Goal: Information Seeking & Learning: Learn about a topic

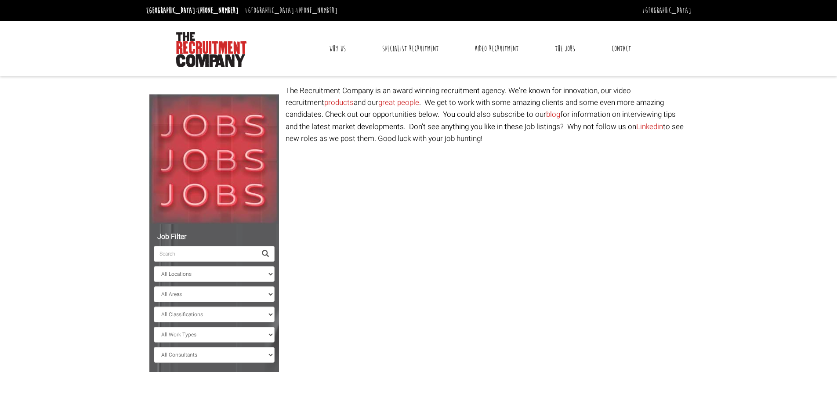
select select "Ireland"
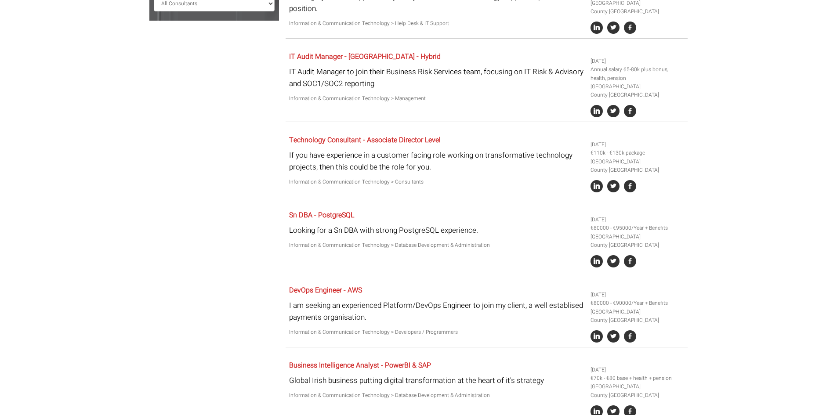
scroll to position [394, 0]
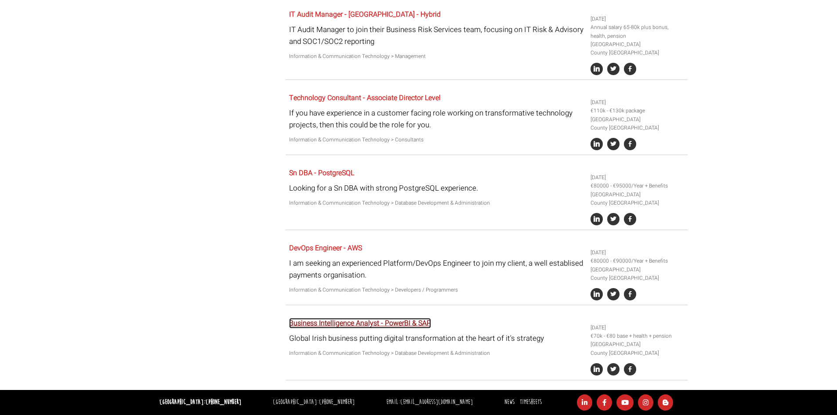
click at [409, 327] on link "Business Intelligence Analyst - PowerBI & SAP" at bounding box center [360, 323] width 142 height 11
click at [340, 171] on link "Sn DBA - PostgreSQL" at bounding box center [321, 173] width 65 height 11
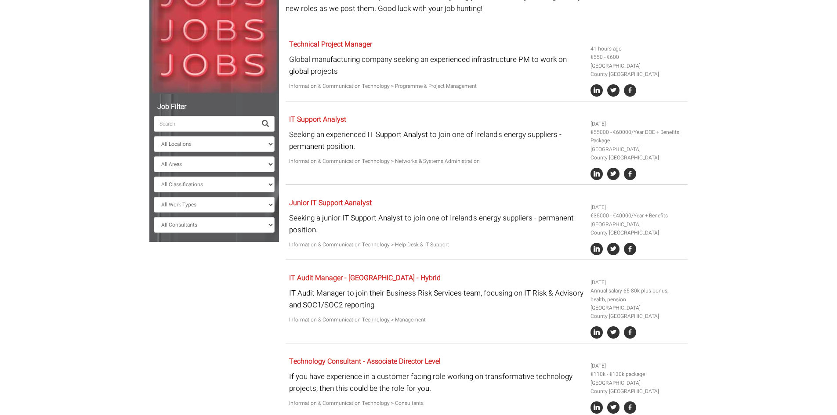
scroll to position [86, 0]
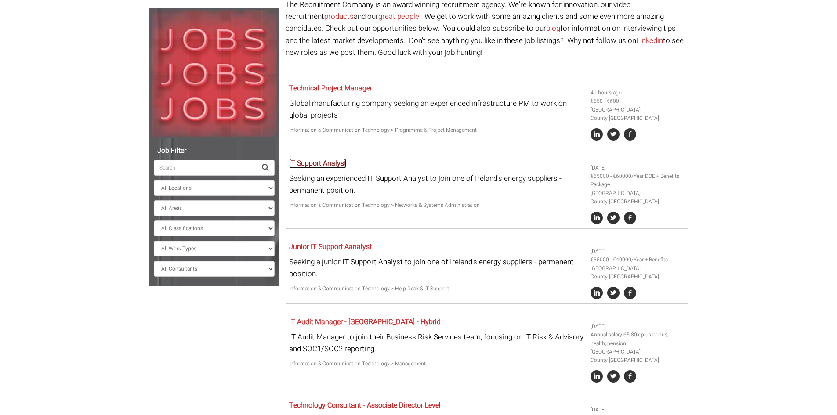
click at [318, 160] on link "IT Support Analyst" at bounding box center [317, 163] width 57 height 11
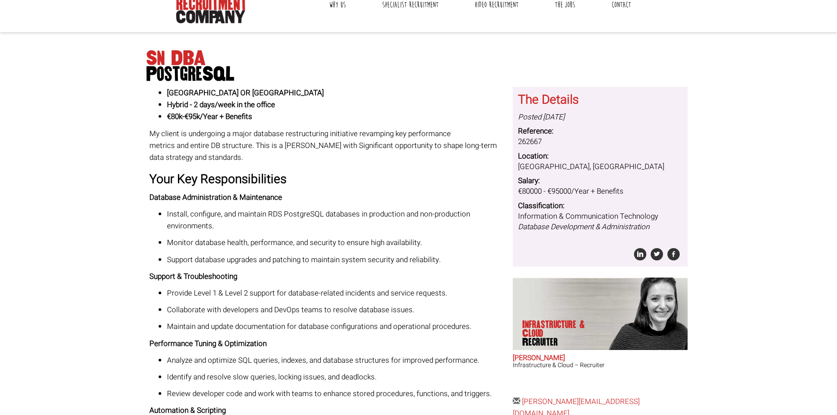
scroll to position [88, 0]
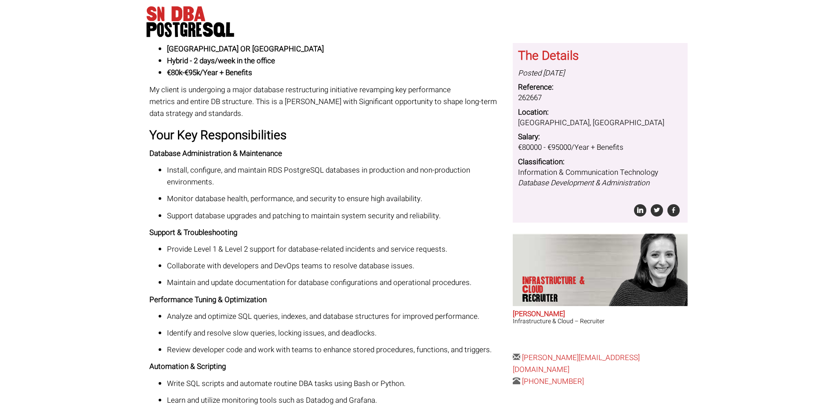
click at [744, 93] on body "[GEOGRAPHIC_DATA]: [PHONE_NUMBER] [GEOGRAPHIC_DATA]: [PHONE_NUMBER] [GEOGRAPHIC…" at bounding box center [418, 302] width 837 height 780
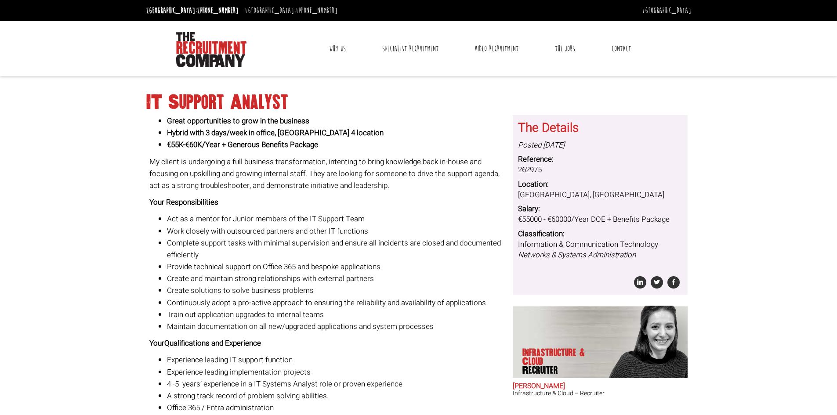
click at [791, 295] on body "Dublin: +353 1 697 2548 Sydney: +61 2 8346 6700 Dublin Sydney Dublin Toggle nav…" at bounding box center [418, 301] width 837 height 602
click at [744, 108] on body "Dublin: +353 1 697 2548 Sydney: +61 2 8346 6700 Dublin Sydney Dublin Toggle nav…" at bounding box center [418, 301] width 837 height 602
